Goal: Browse casually

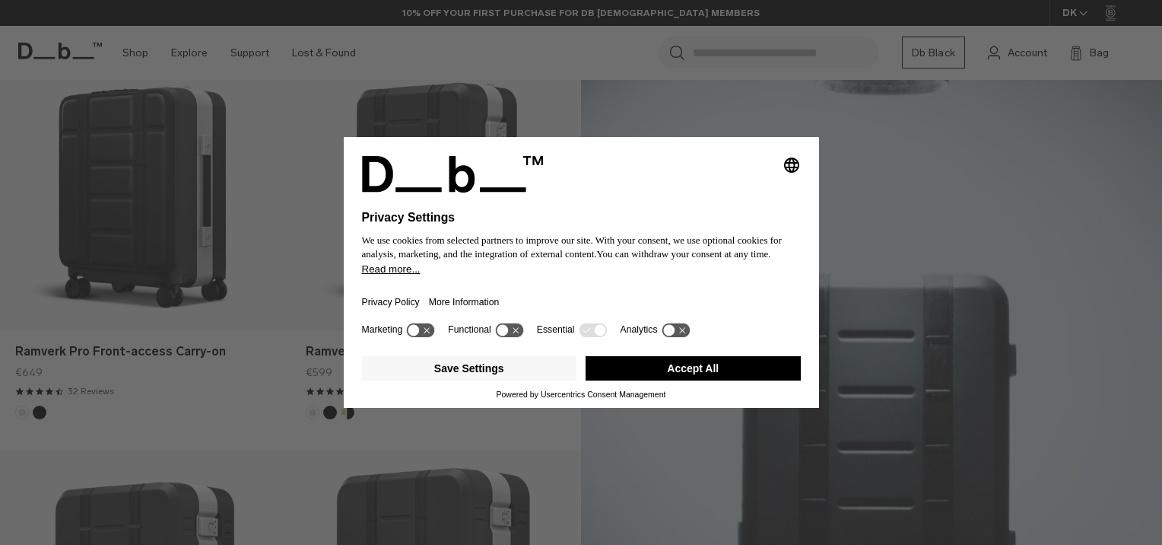
click at [691, 367] on button "Accept All" at bounding box center [693, 368] width 215 height 24
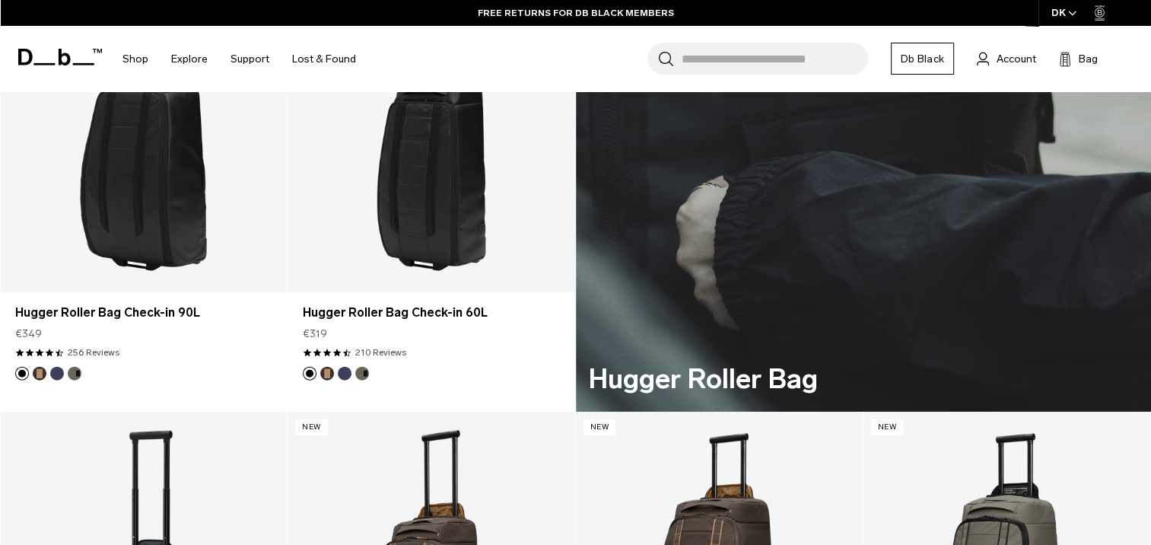
scroll to position [3499, 0]
